Goal: Task Accomplishment & Management: Manage account settings

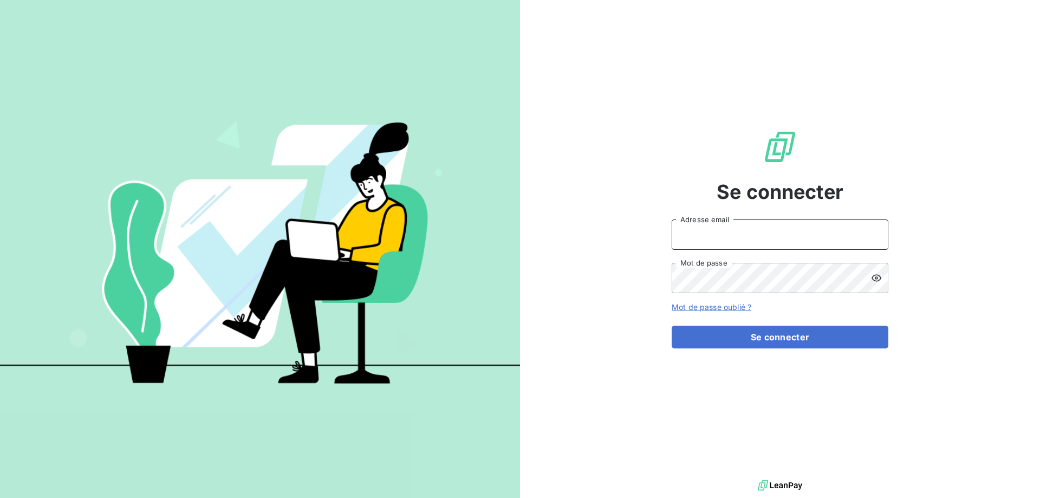
click at [704, 239] on input "Adresse email" at bounding box center [780, 234] width 217 height 30
type input "[EMAIL_ADDRESS][DOMAIN_NAME]"
click at [672, 325] on button "Se connecter" at bounding box center [780, 336] width 217 height 23
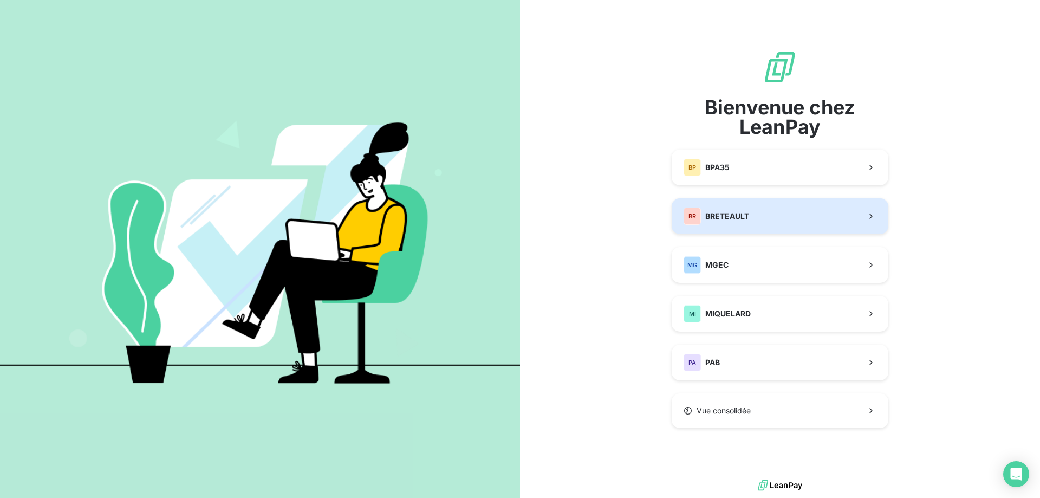
click at [715, 207] on div "[PERSON_NAME]" at bounding box center [716, 215] width 66 height 17
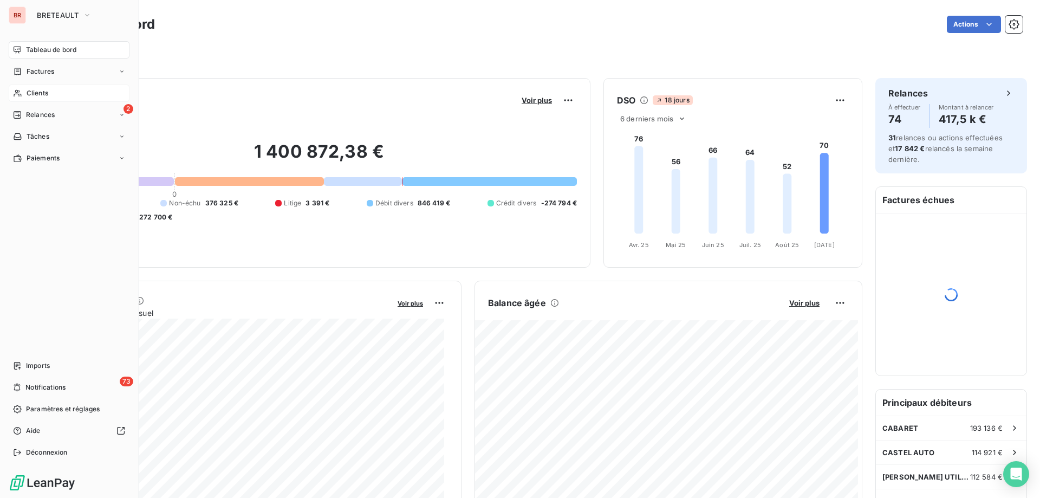
click at [40, 95] on span "Clients" at bounding box center [38, 93] width 22 height 10
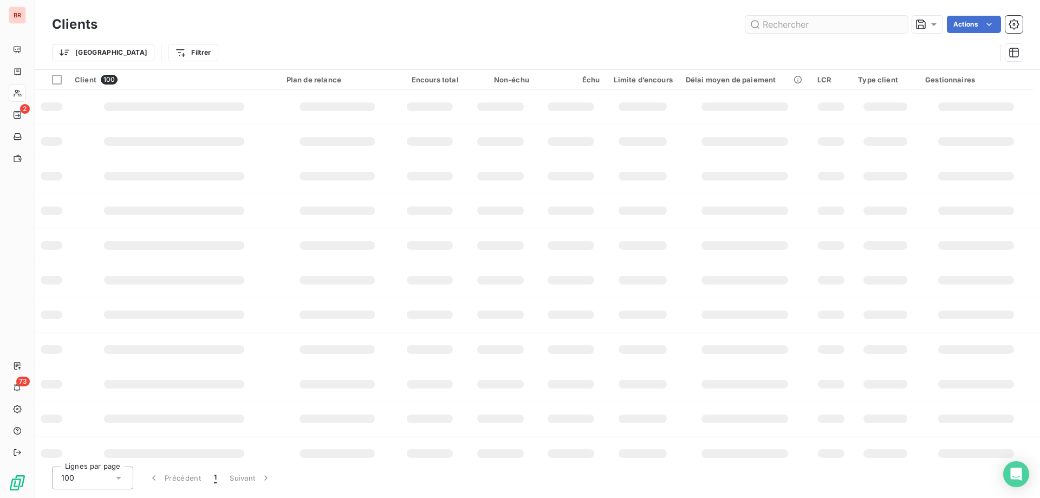
click at [771, 25] on input "text" at bounding box center [826, 24] width 162 height 17
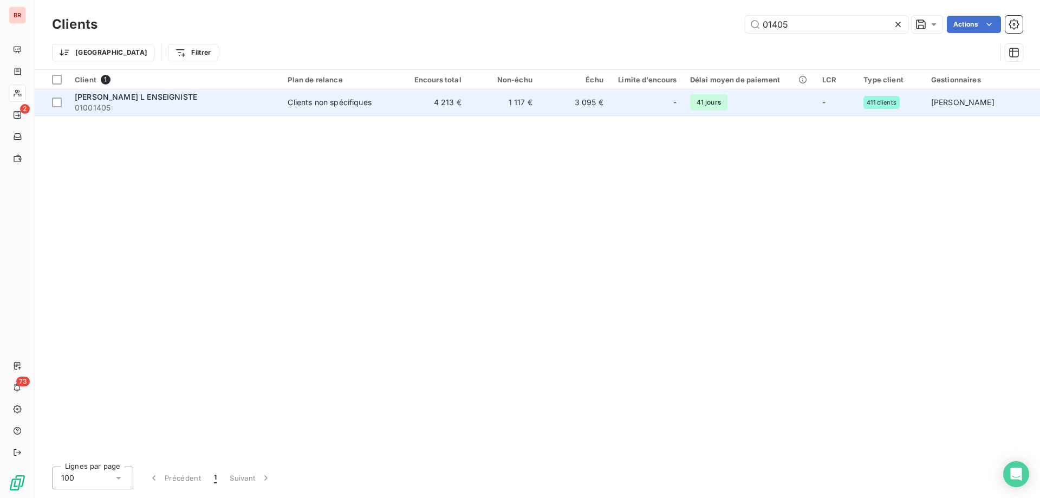
type input "01405"
click at [253, 96] on div "[PERSON_NAME] L ENSEIGNISTE" at bounding box center [175, 97] width 200 height 11
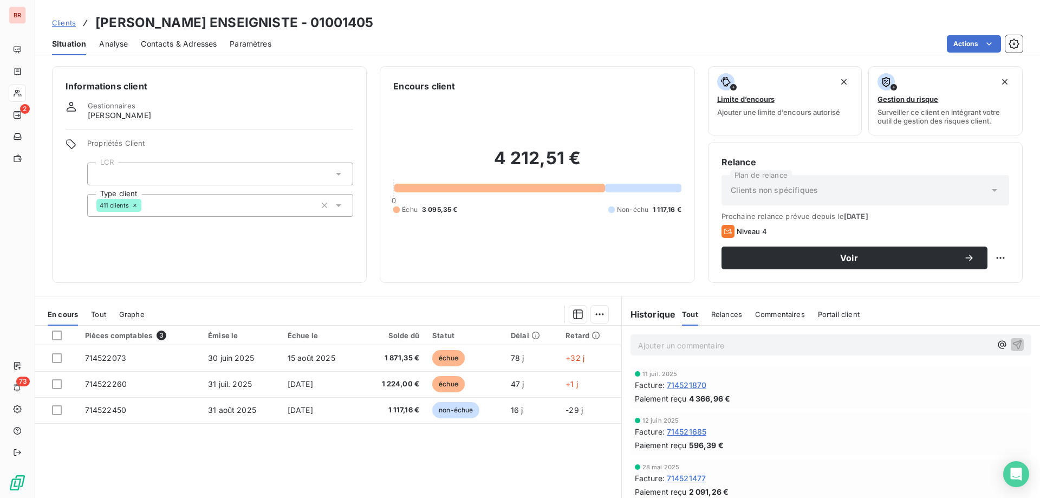
click at [683, 348] on p "Ajouter un commentaire ﻿" at bounding box center [814, 345] width 353 height 14
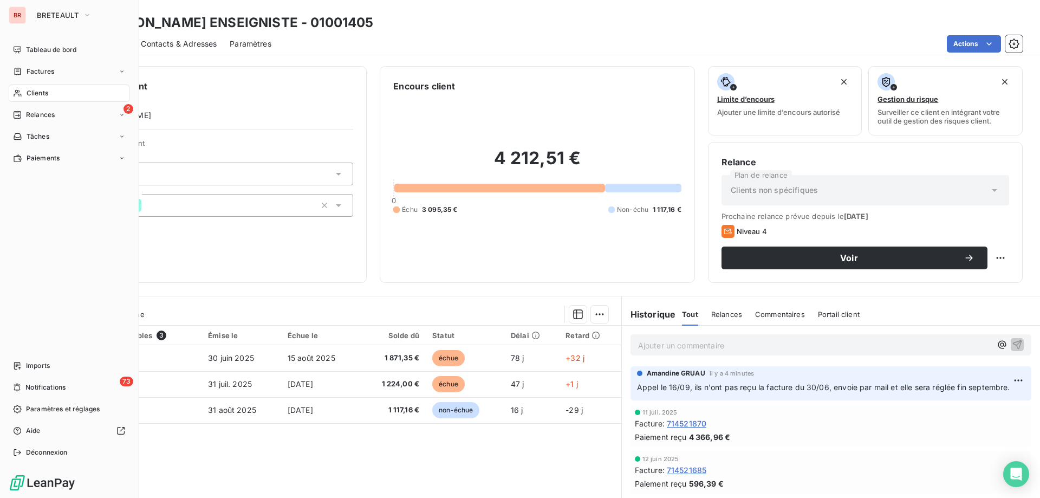
click at [48, 93] on span "Clients" at bounding box center [38, 93] width 22 height 10
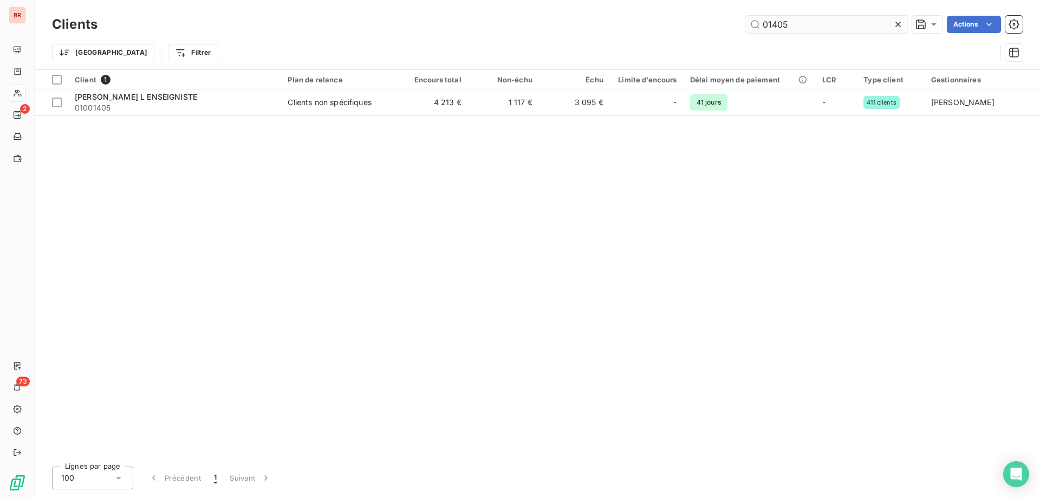
click at [792, 24] on input "01405" at bounding box center [826, 24] width 162 height 17
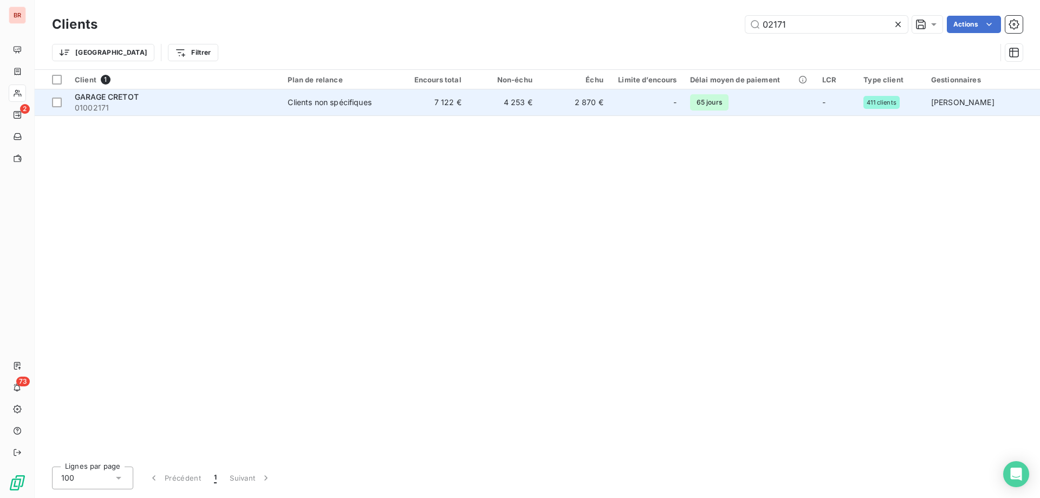
type input "02171"
click at [188, 110] on span "01002171" at bounding box center [175, 107] width 200 height 11
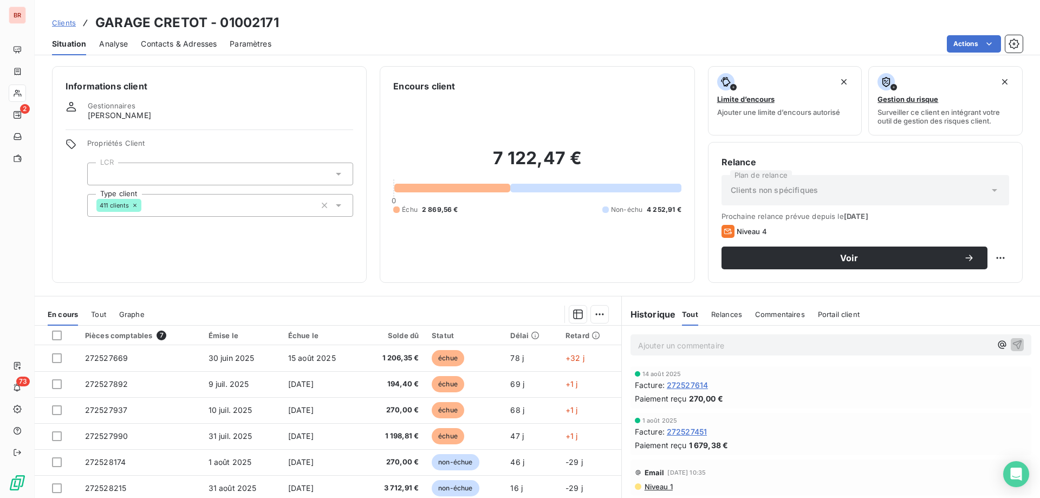
click at [152, 43] on span "Contacts & Adresses" at bounding box center [179, 43] width 76 height 11
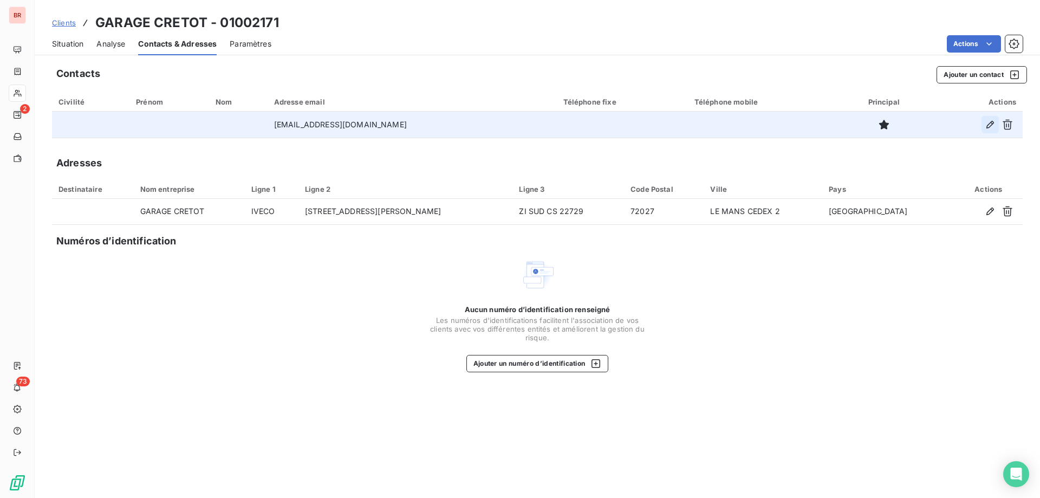
click at [992, 124] on icon "button" at bounding box center [990, 125] width 8 height 8
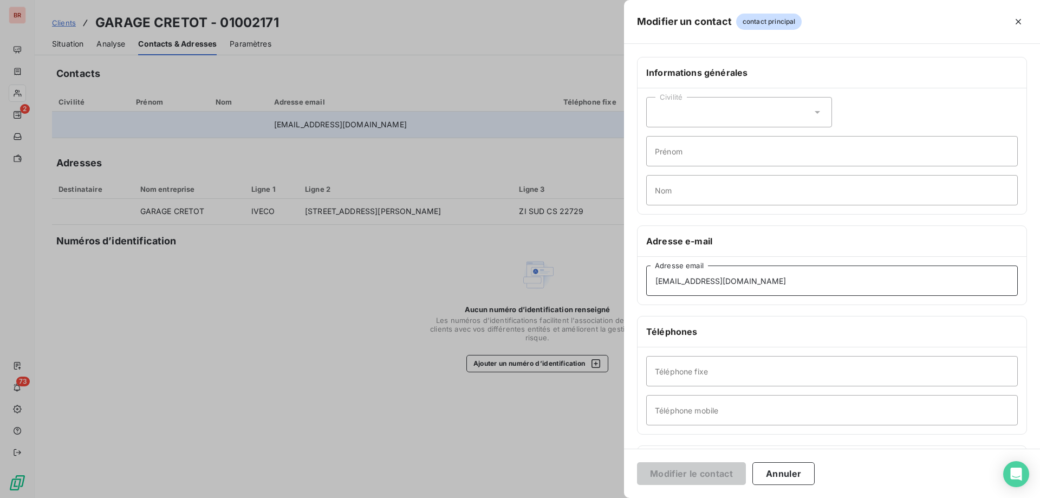
click at [759, 283] on input "[EMAIL_ADDRESS][DOMAIN_NAME]" at bounding box center [832, 280] width 372 height 30
paste input "[EMAIL_ADDRESS][DOMAIN_NAME]"
type input "[EMAIL_ADDRESS][DOMAIN_NAME]"
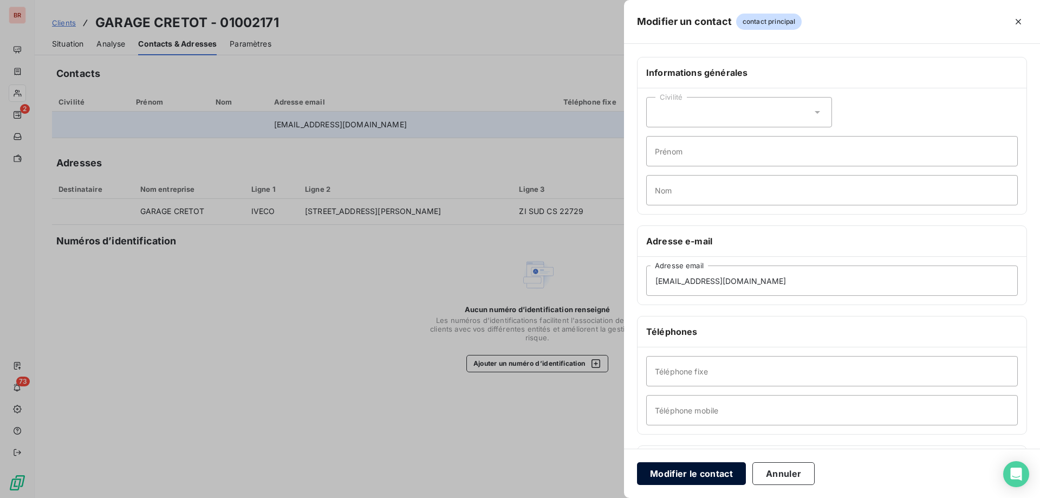
click at [699, 463] on button "Modifier le contact" at bounding box center [691, 473] width 109 height 23
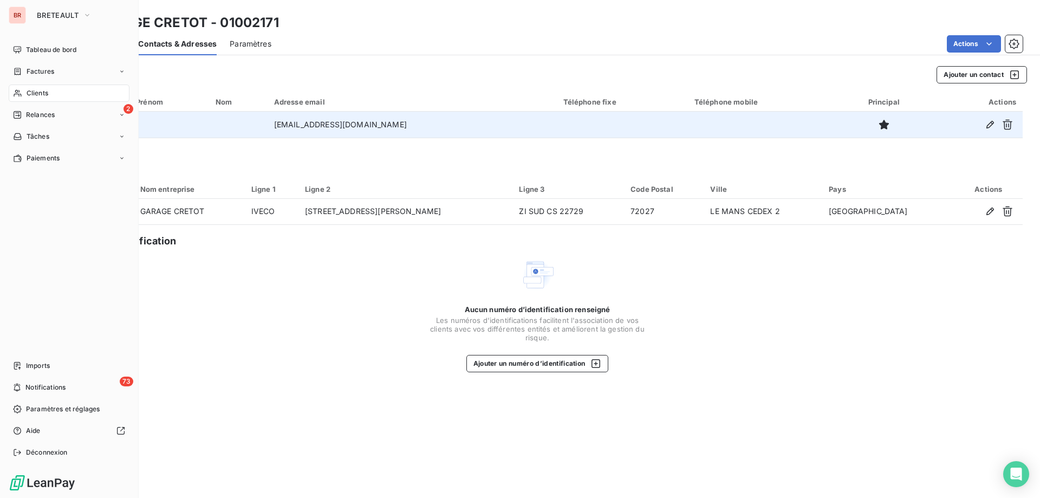
click at [32, 95] on span "Clients" at bounding box center [38, 93] width 22 height 10
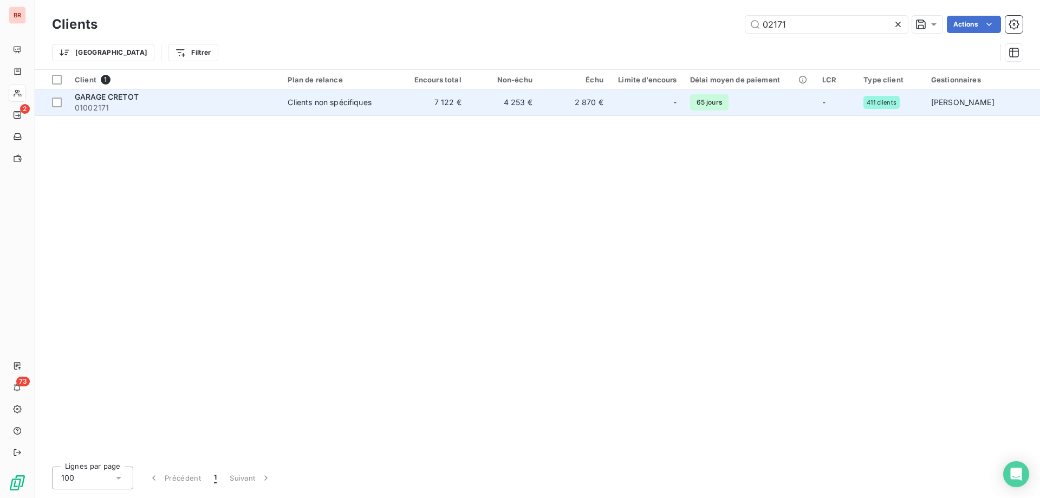
click at [362, 103] on div "Clients non spécifiques" at bounding box center [329, 102] width 83 height 11
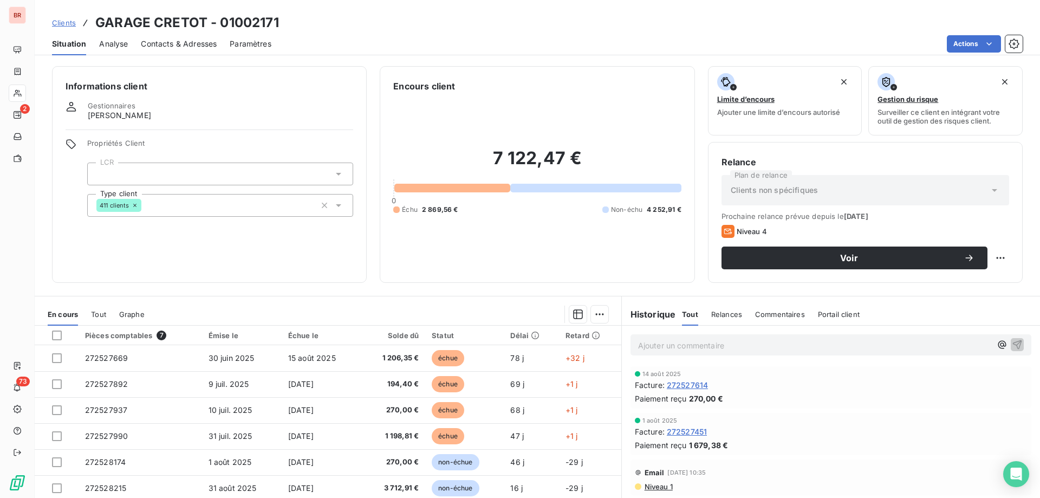
click at [666, 347] on p "Ajouter un commentaire ﻿" at bounding box center [814, 345] width 353 height 14
click at [857, 344] on p "Appel le 16/09, ils n'avaient pas reçu la facture du 30/06." at bounding box center [814, 344] width 353 height 12
